Goal: Transaction & Acquisition: Subscribe to service/newsletter

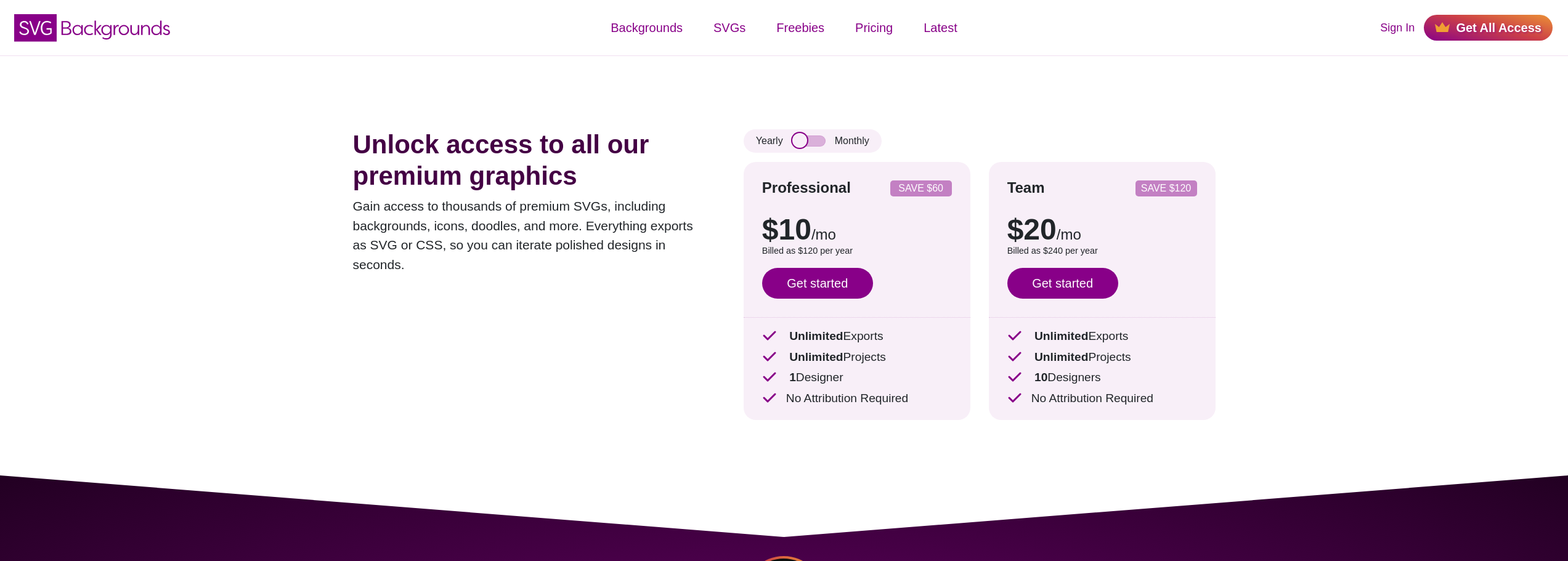
click at [815, 143] on input "checkbox" at bounding box center [809, 141] width 33 height 11
checkbox input "true"
drag, startPoint x: 849, startPoint y: 341, endPoint x: 898, endPoint y: 341, distance: 49.0
click at [898, 341] on p "Unlimited Exports" at bounding box center [857, 337] width 190 height 18
drag, startPoint x: 891, startPoint y: 364, endPoint x: 852, endPoint y: 364, distance: 39.0
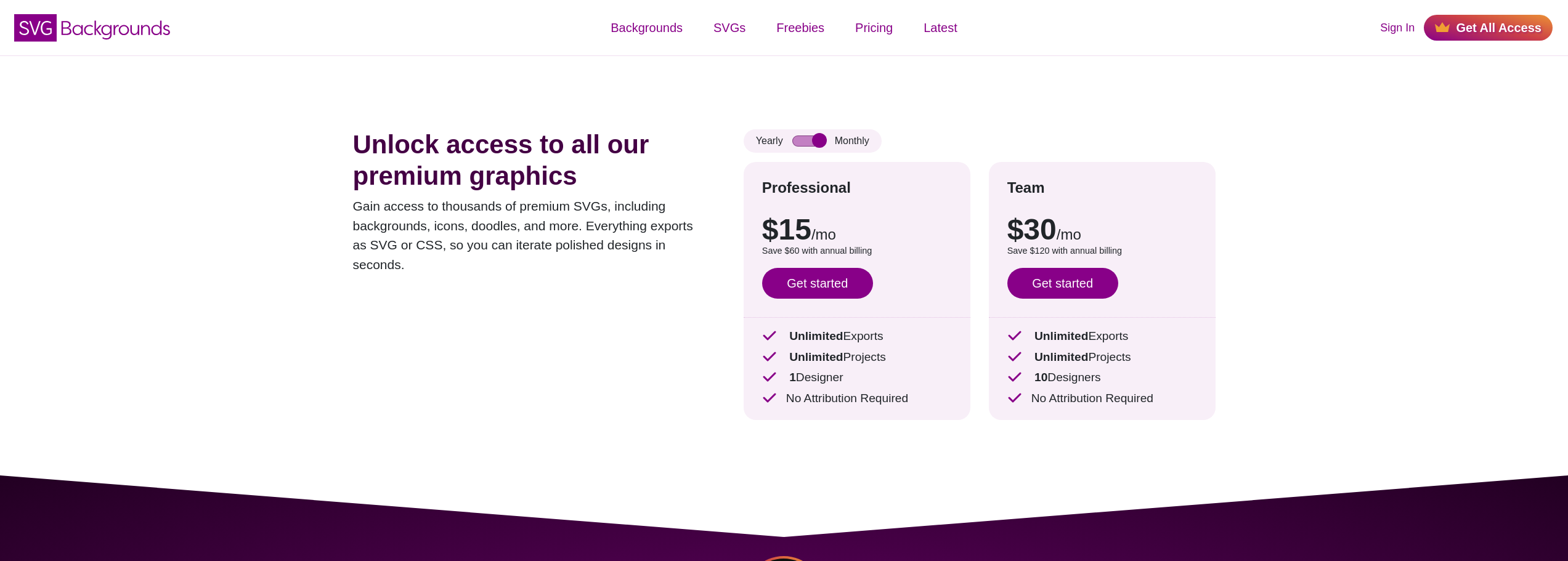
click at [853, 364] on p "Unlimited Projects" at bounding box center [857, 357] width 190 height 18
drag, startPoint x: 853, startPoint y: 384, endPoint x: 752, endPoint y: 376, distance: 101.3
click at [752, 376] on div "Professional SAVE $60 $10 /mo $15 /mo Billed as $120 per year Save $60 with ann…" at bounding box center [857, 291] width 227 height 258
drag, startPoint x: 877, startPoint y: 397, endPoint x: 845, endPoint y: 400, distance: 32.1
click at [845, 400] on p "No Attribution Required" at bounding box center [857, 399] width 190 height 18
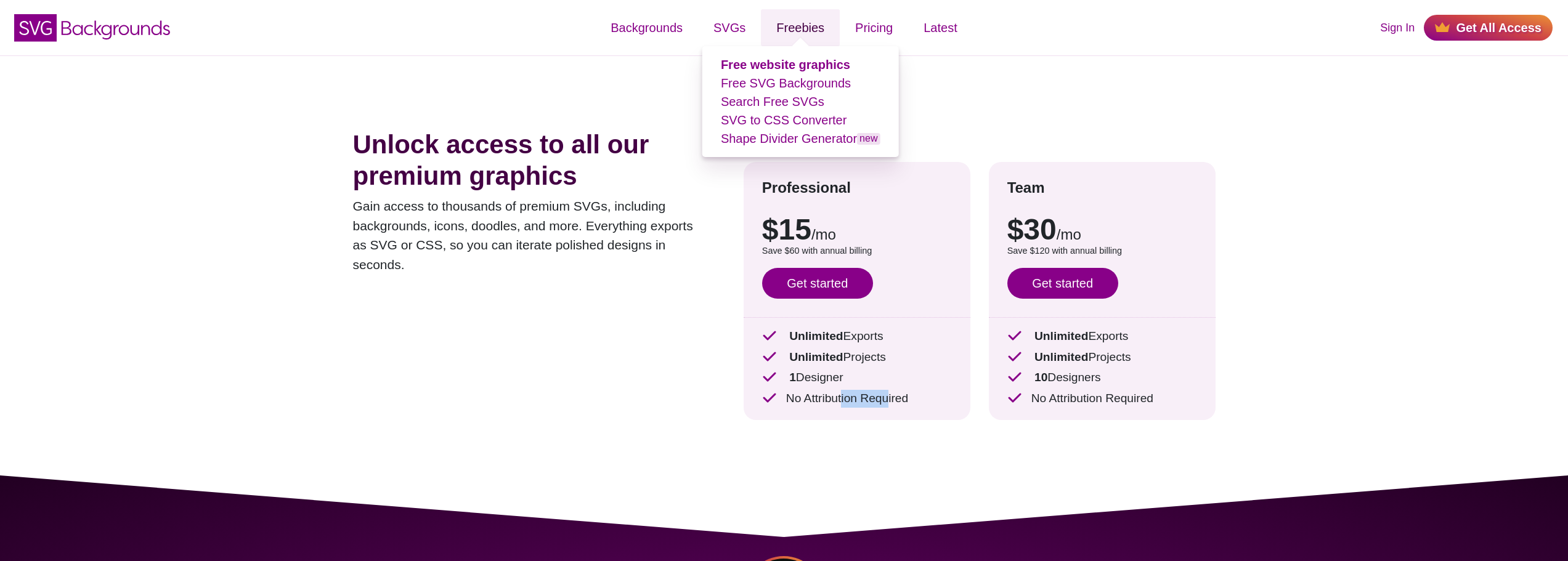
click at [810, 26] on link "Freebies" at bounding box center [800, 28] width 79 height 37
